Goal: Use online tool/utility

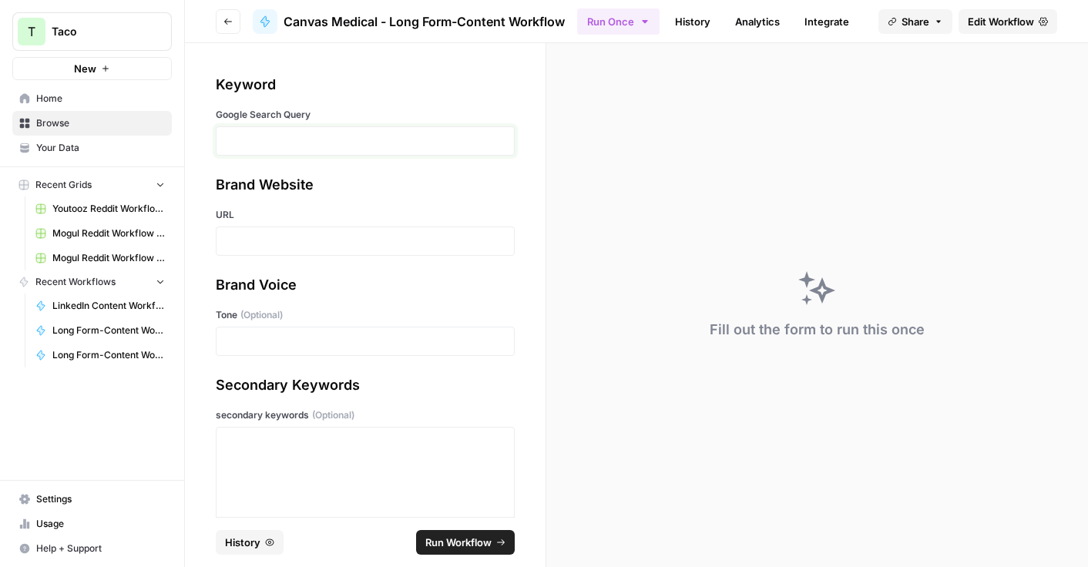
click at [331, 133] on p at bounding box center [365, 140] width 279 height 15
click at [250, 145] on p at bounding box center [365, 140] width 279 height 15
click at [294, 247] on p at bounding box center [365, 240] width 279 height 15
click at [334, 352] on div at bounding box center [365, 341] width 299 height 29
click at [332, 341] on p at bounding box center [365, 341] width 279 height 15
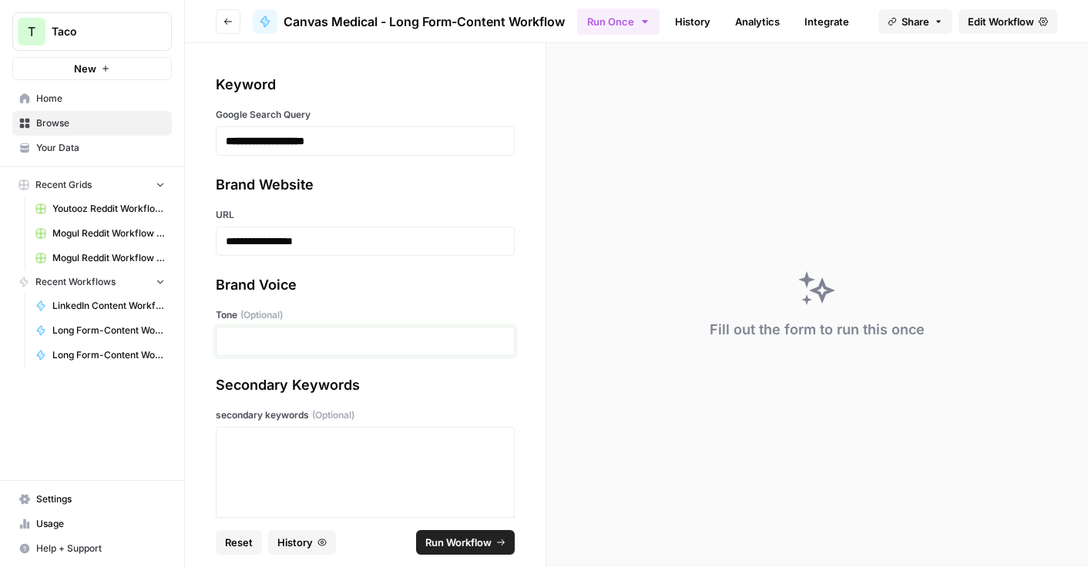
click at [235, 344] on p at bounding box center [365, 341] width 279 height 15
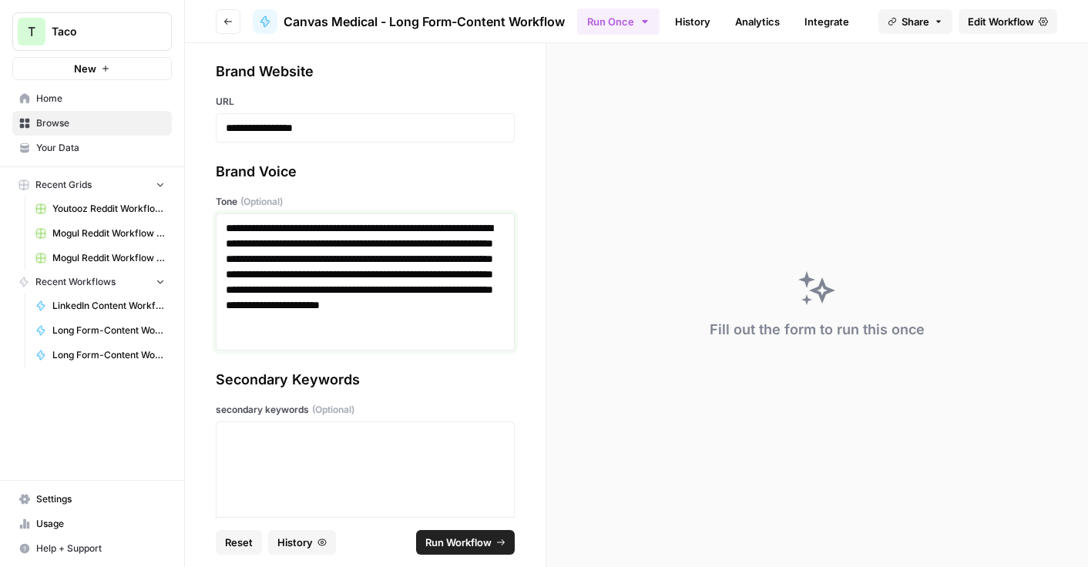
scroll to position [240, 0]
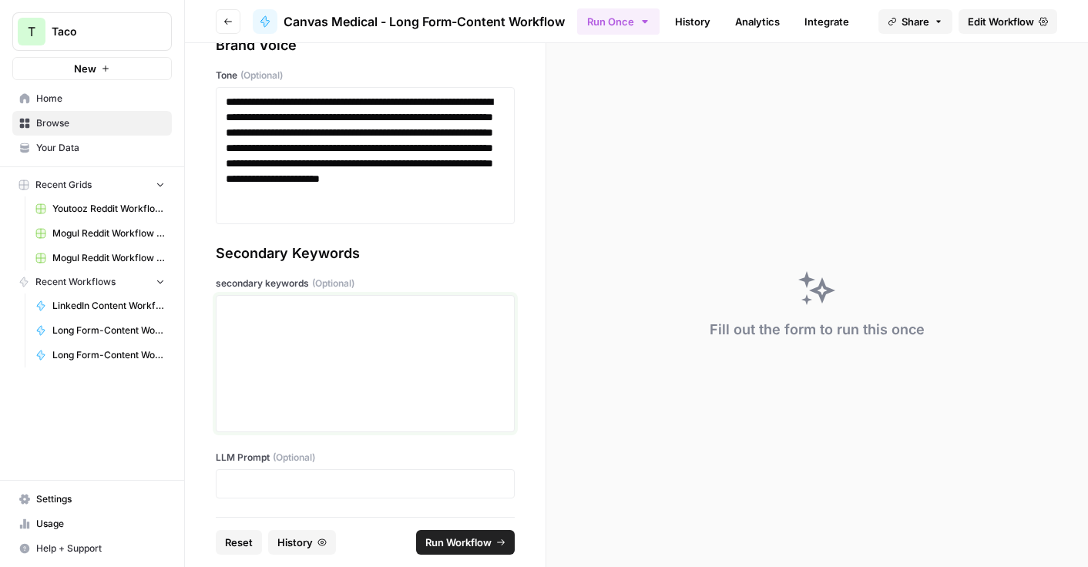
click at [304, 360] on div at bounding box center [365, 363] width 279 height 123
click at [313, 316] on p "To enrich screen reader interactions, please activate Accessibility in Grammarl…" at bounding box center [365, 309] width 279 height 15
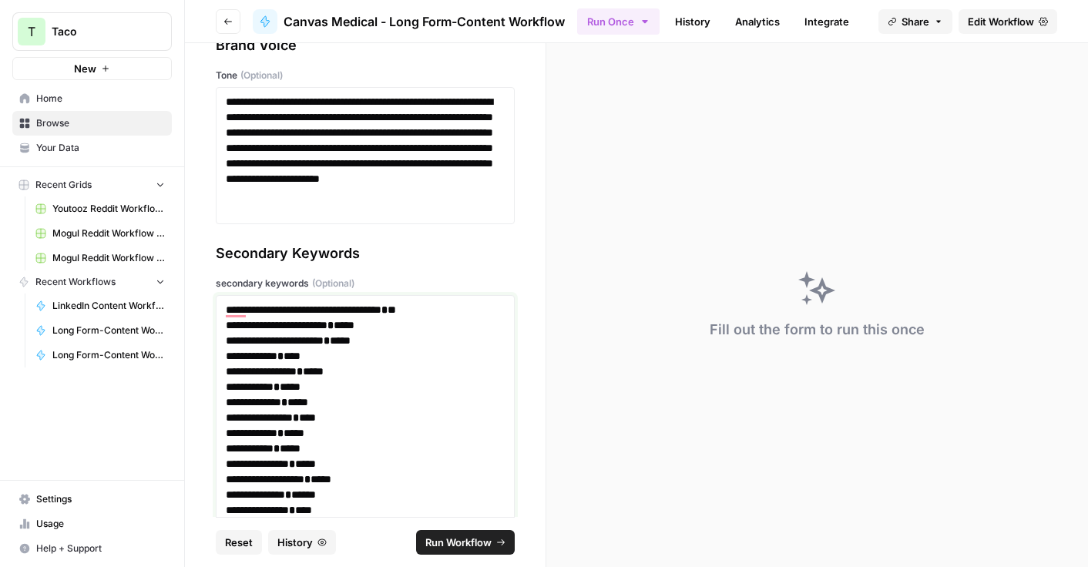
scroll to position [1275, 0]
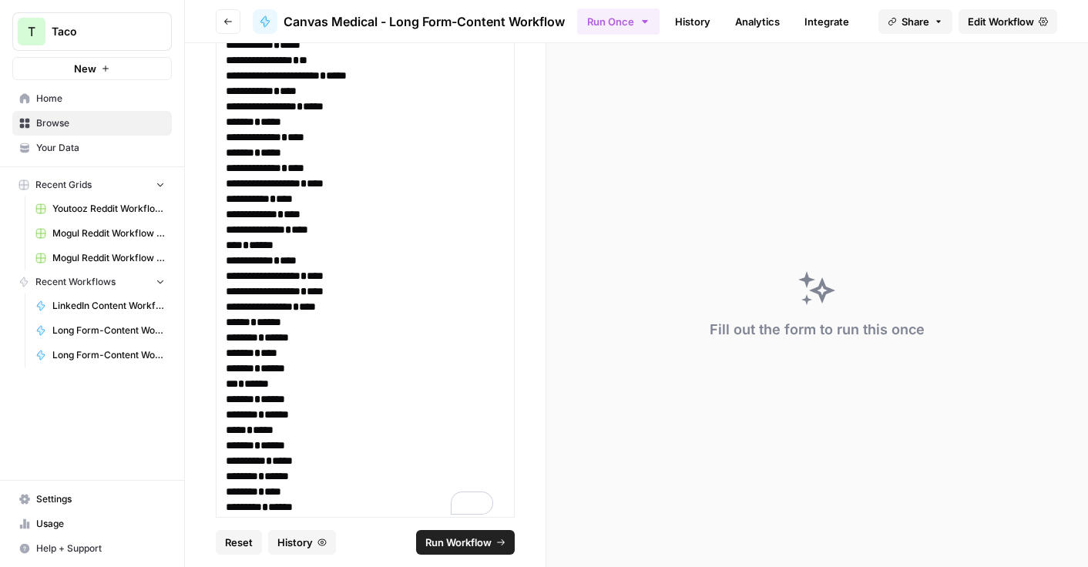
click at [447, 542] on span "Run Workflow" at bounding box center [458, 542] width 66 height 15
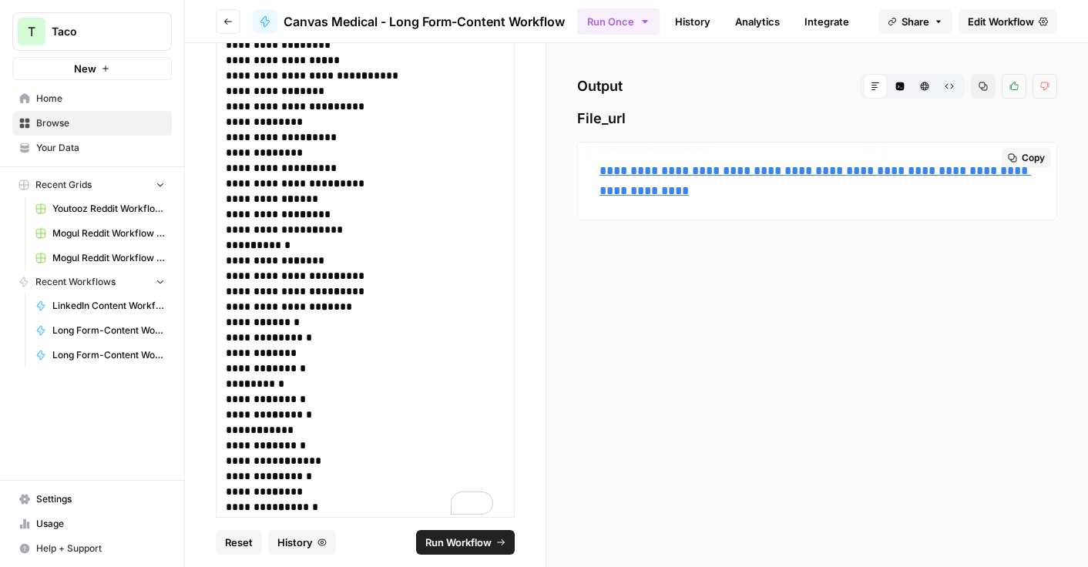
click at [749, 171] on link "**********" at bounding box center [814, 181] width 431 height 32
